Goal: Navigation & Orientation: Find specific page/section

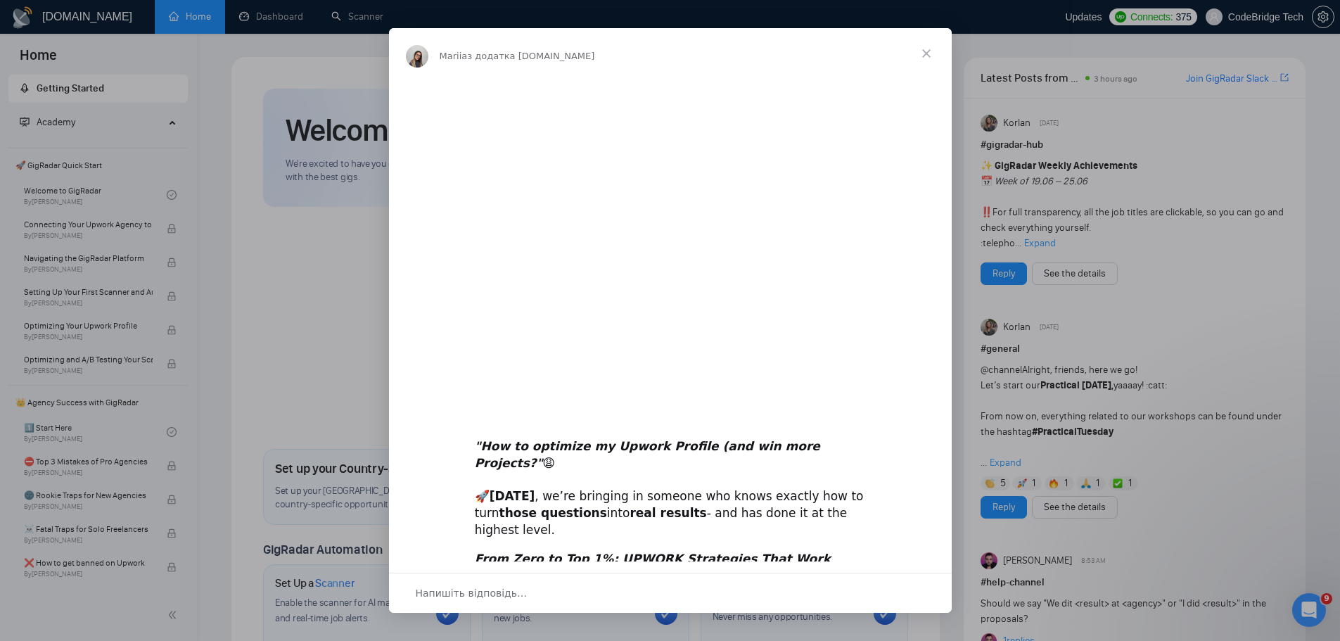
click at [927, 49] on span "Закрити" at bounding box center [926, 53] width 51 height 51
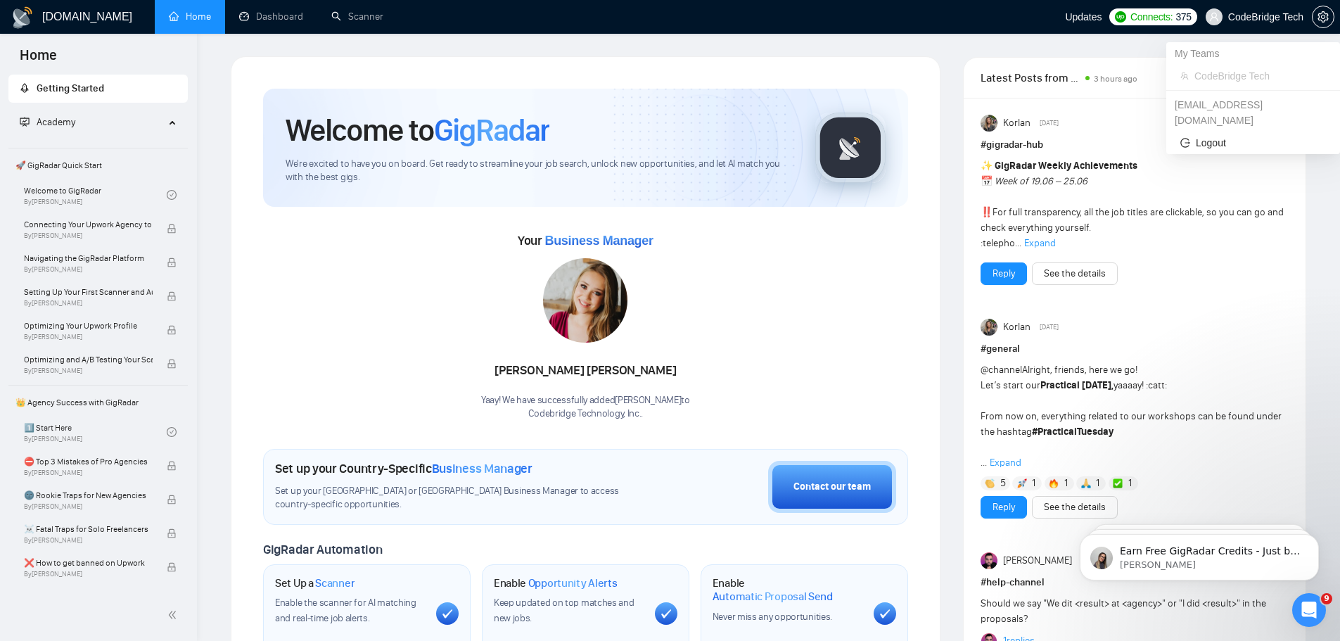
click at [1267, 17] on span "CodeBridge Tech" at bounding box center [1266, 17] width 75 height 0
click at [1321, 18] on icon "setting" at bounding box center [1323, 16] width 11 height 11
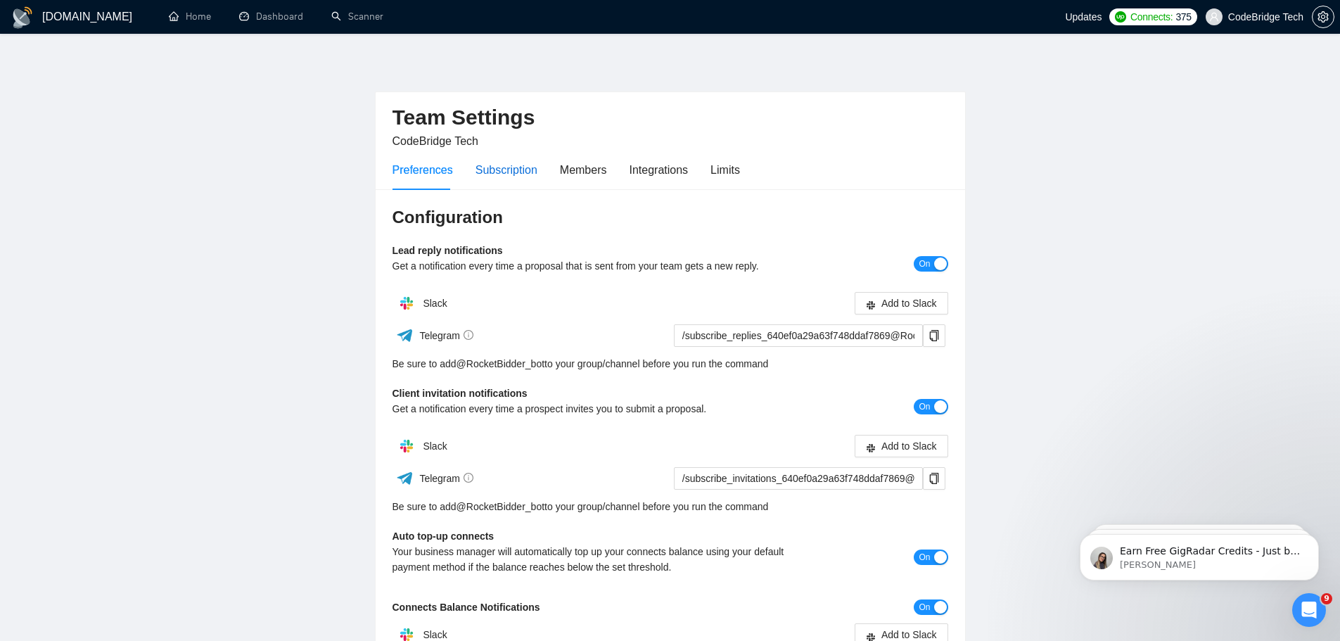
click at [500, 165] on div "Subscription" at bounding box center [507, 170] width 62 height 18
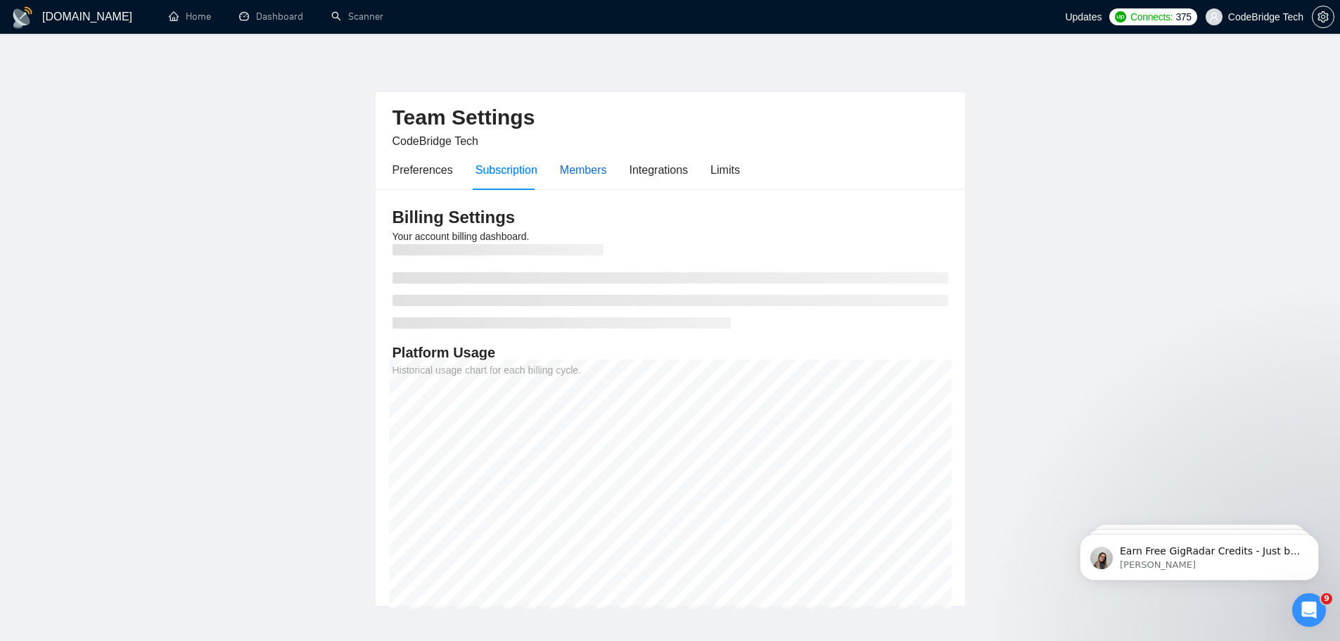
click at [573, 165] on div "Members" at bounding box center [583, 170] width 47 height 18
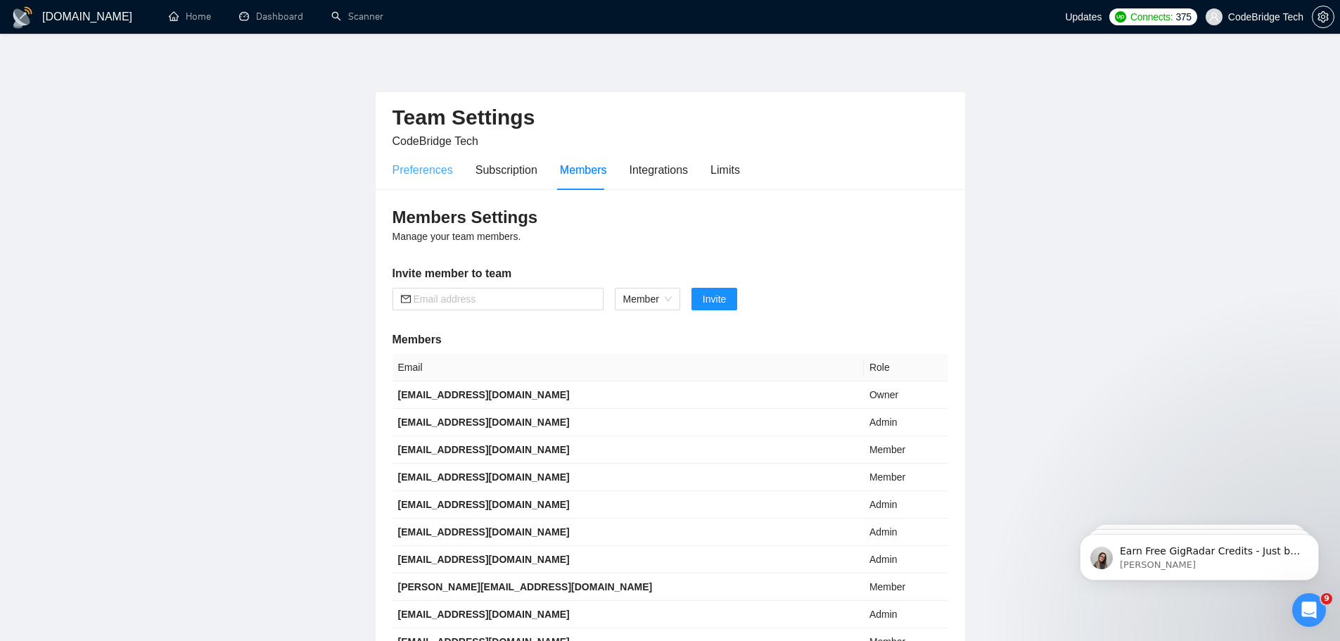
click at [415, 179] on div "Preferences" at bounding box center [423, 170] width 61 height 40
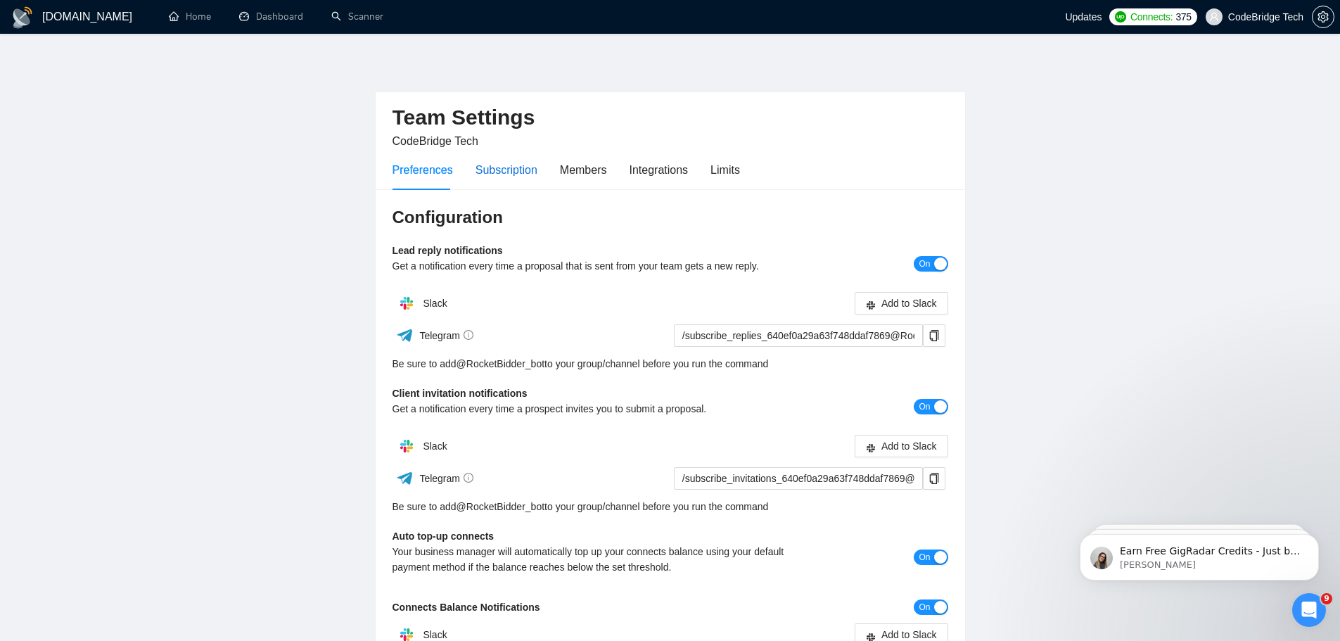
click at [505, 172] on div "Subscription" at bounding box center [507, 170] width 62 height 18
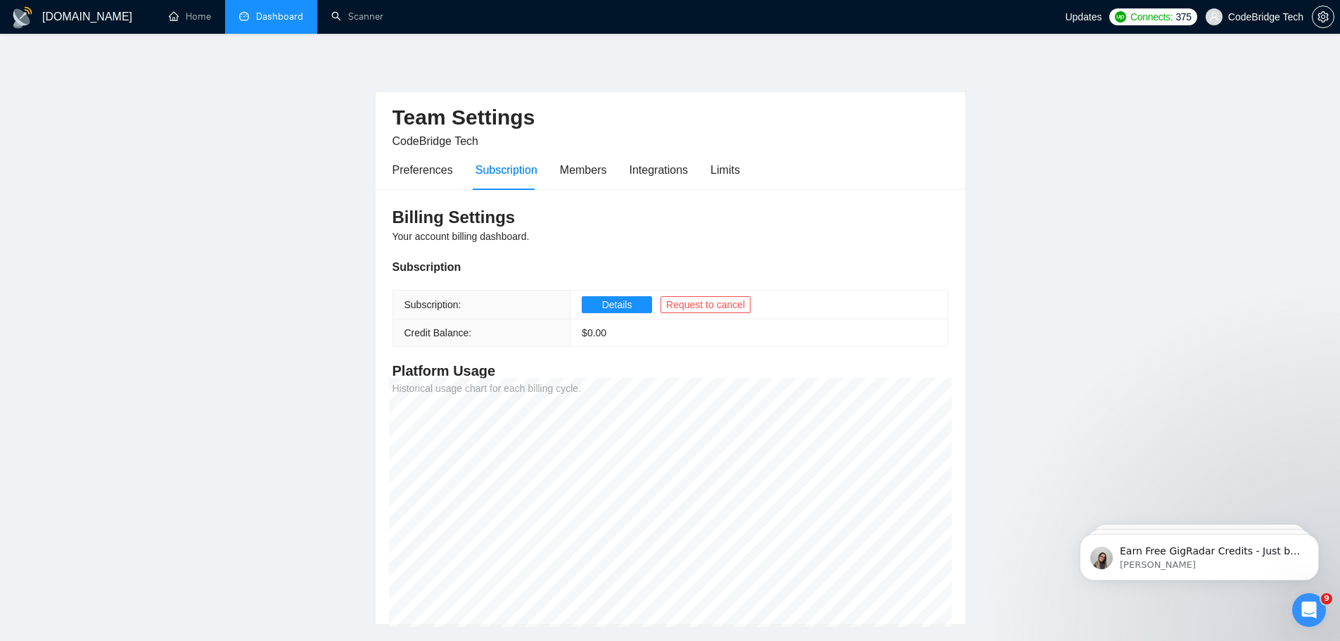
click at [284, 20] on link "Dashboard" at bounding box center [271, 17] width 64 height 12
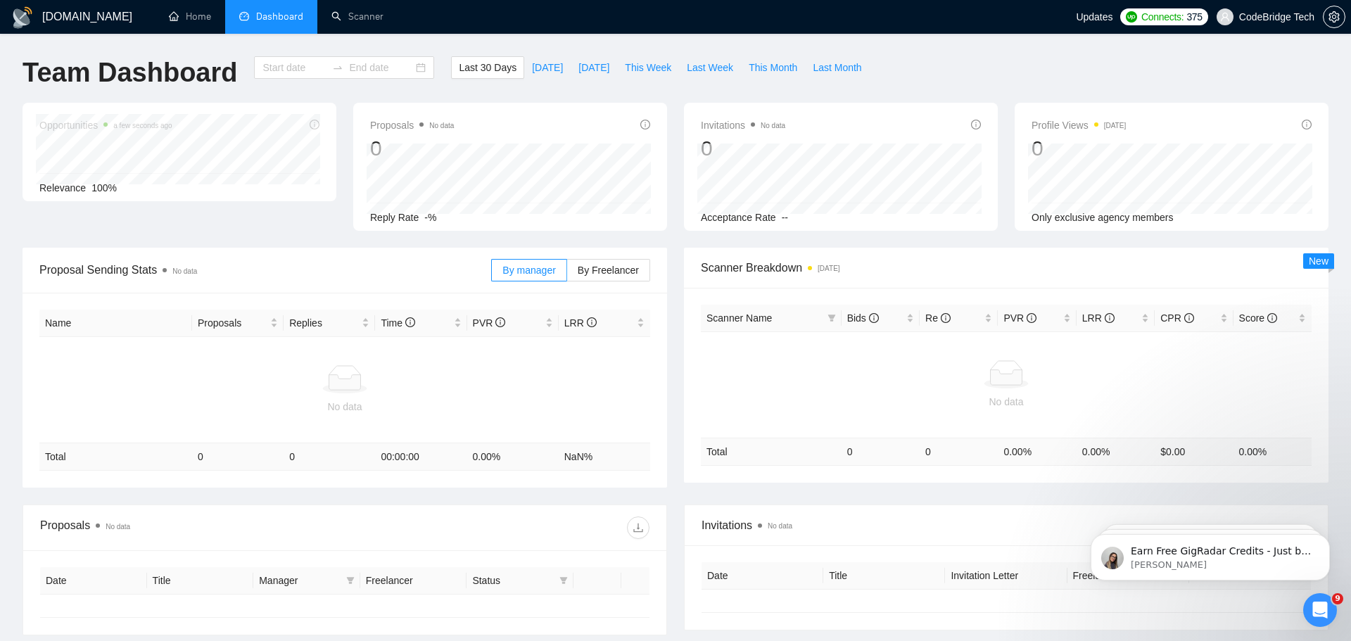
type input "[DATE]"
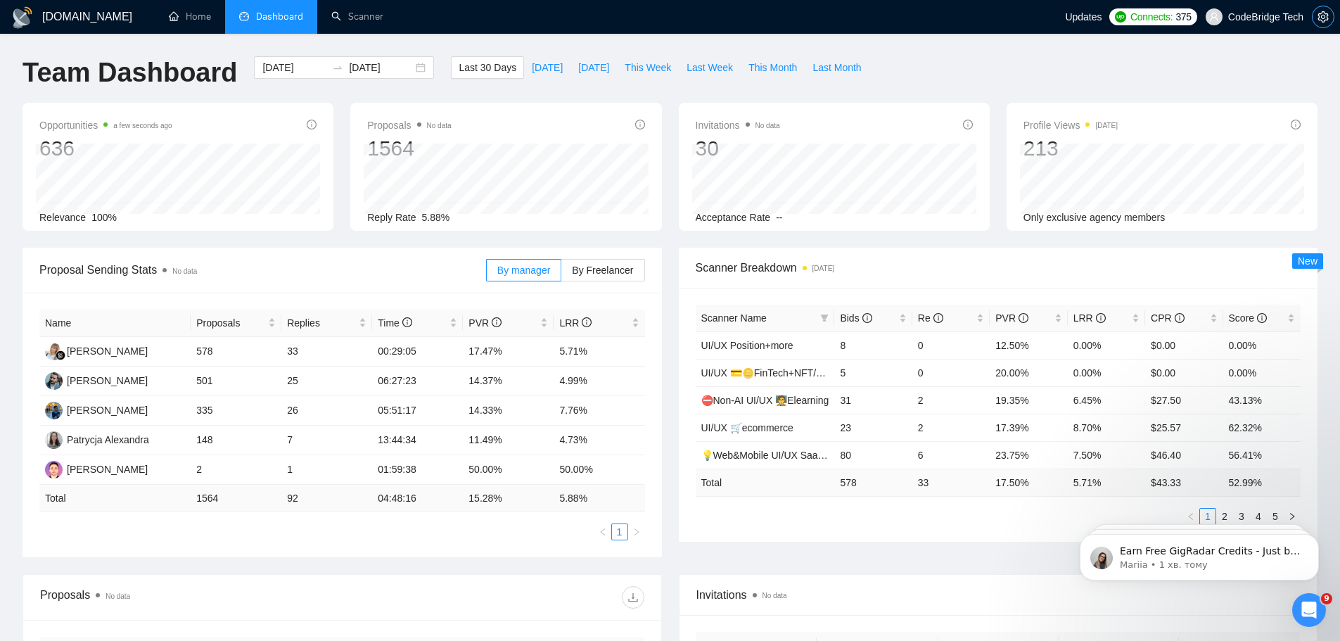
click at [1326, 20] on icon "setting" at bounding box center [1323, 16] width 11 height 11
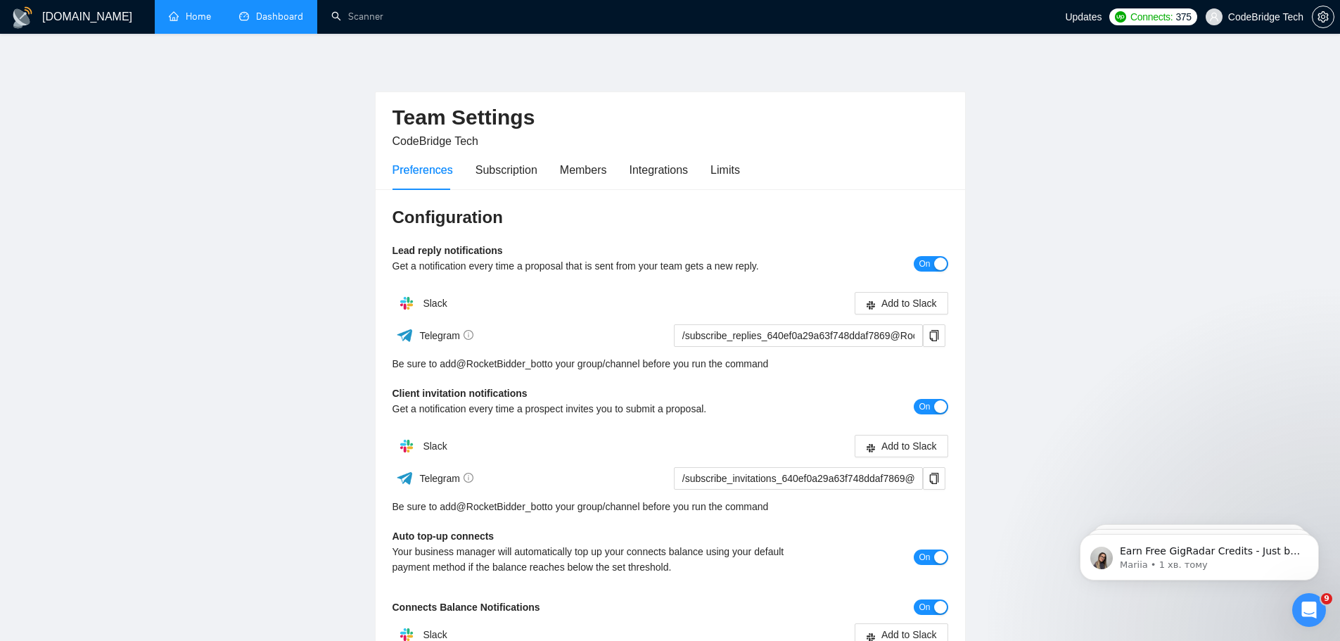
click at [196, 13] on link "Home" at bounding box center [190, 17] width 42 height 12
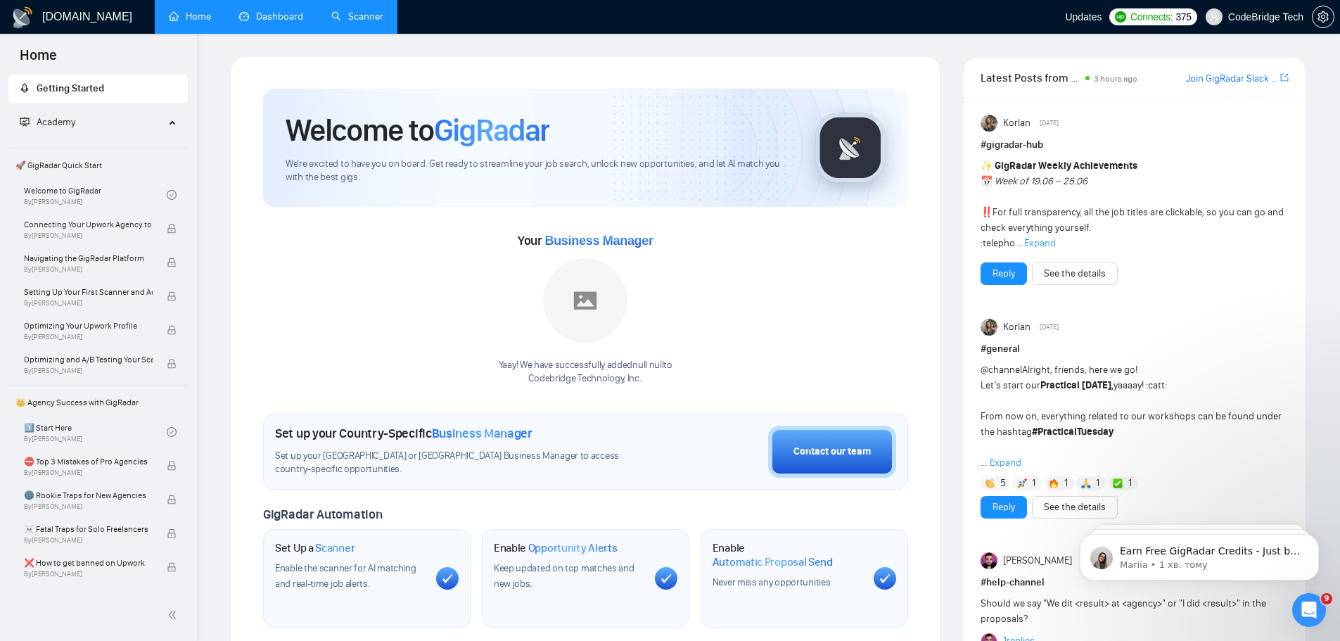
click at [383, 18] on link "Scanner" at bounding box center [357, 17] width 52 height 12
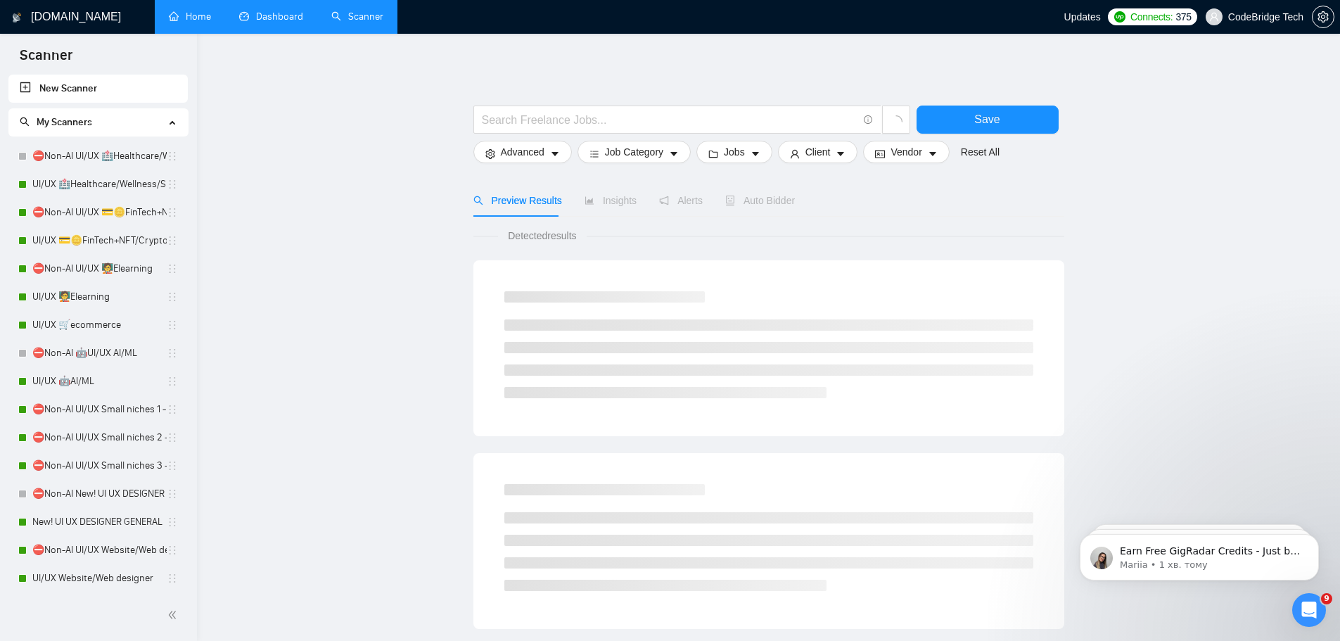
click at [285, 19] on link "Dashboard" at bounding box center [271, 17] width 64 height 12
